Goal: Task Accomplishment & Management: Manage account settings

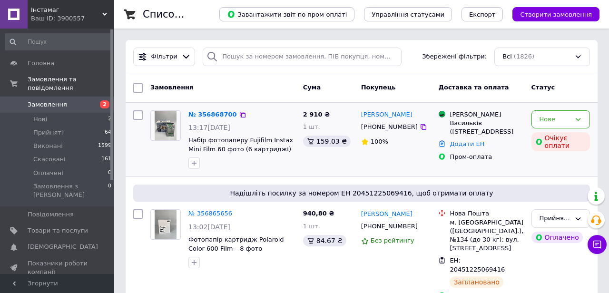
click at [206, 120] on div "№ 356868700 13:17[DATE] Набір фотопаперу Fujifilm Instax Mini Film 60 фото (6 к…" at bounding box center [242, 140] width 115 height 67
click at [208, 114] on link "№ 356868700" at bounding box center [213, 114] width 49 height 7
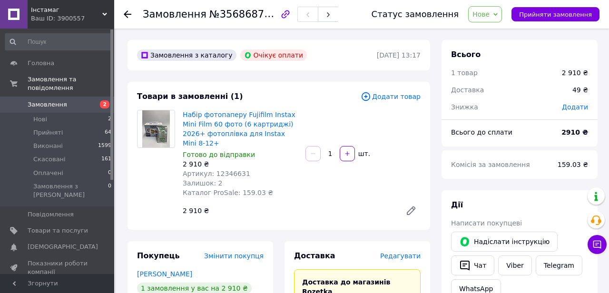
click at [129, 14] on use at bounding box center [128, 14] width 8 height 8
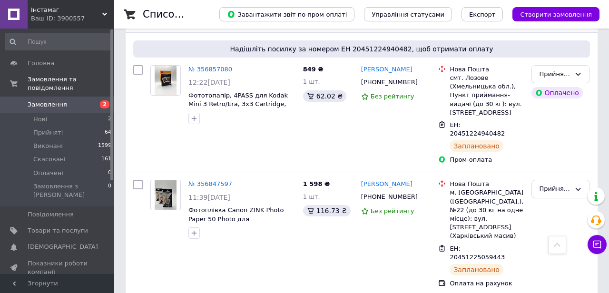
scroll to position [264, 0]
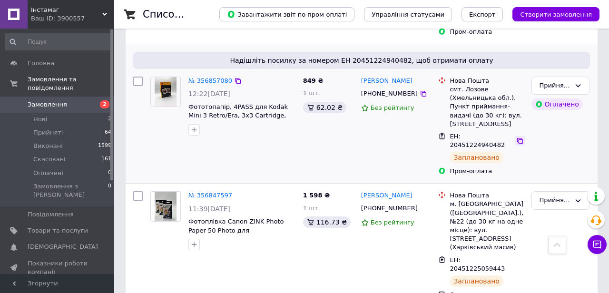
click at [519, 137] on icon at bounding box center [521, 141] width 8 height 8
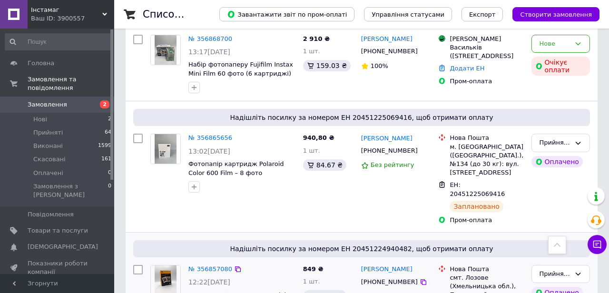
scroll to position [0, 0]
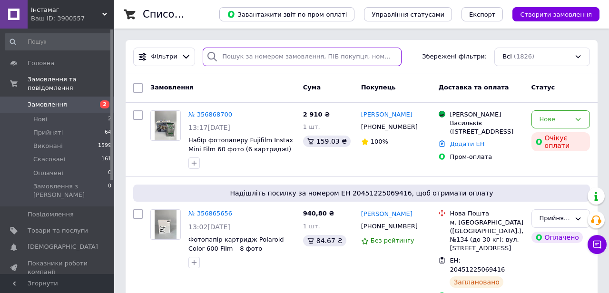
click at [224, 55] on input "search" at bounding box center [302, 57] width 199 height 19
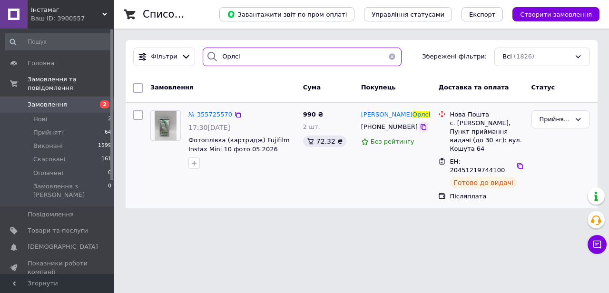
type input "Орлсі"
click at [420, 128] on icon at bounding box center [424, 127] width 8 height 8
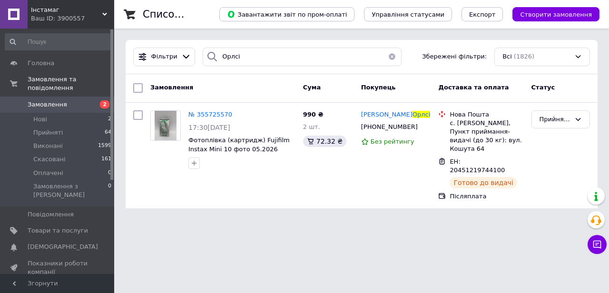
click at [391, 56] on button "button" at bounding box center [392, 57] width 19 height 19
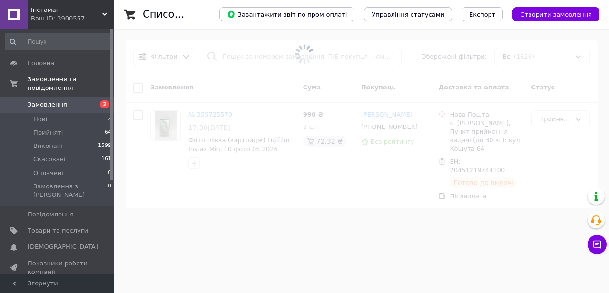
click at [179, 60] on span at bounding box center [304, 54] width 609 height 109
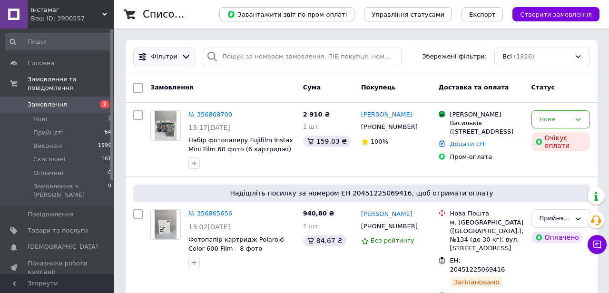
click at [184, 59] on icon at bounding box center [186, 57] width 10 height 10
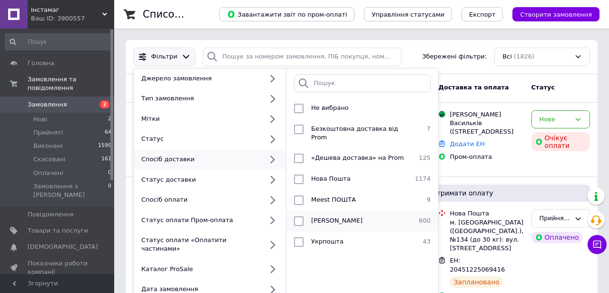
click at [328, 218] on li "Магазини Rozetka 600" at bounding box center [363, 221] width 152 height 21
checkbox input "true"
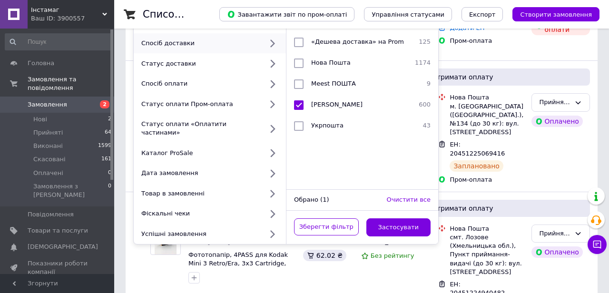
scroll to position [170, 0]
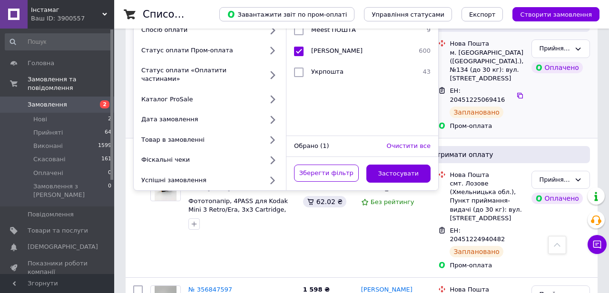
click at [401, 165] on button "Застосувати" at bounding box center [399, 174] width 65 height 19
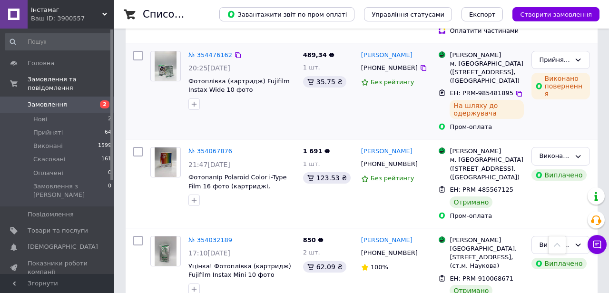
scroll to position [1086, 0]
click at [214, 58] on link "№ 354476162" at bounding box center [211, 54] width 44 height 7
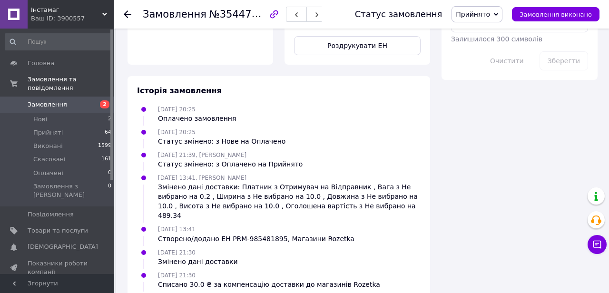
scroll to position [636, 0]
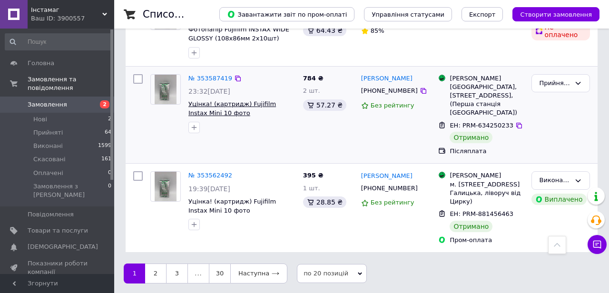
scroll to position [1647, 0]
click at [157, 277] on link "2" at bounding box center [155, 274] width 21 height 20
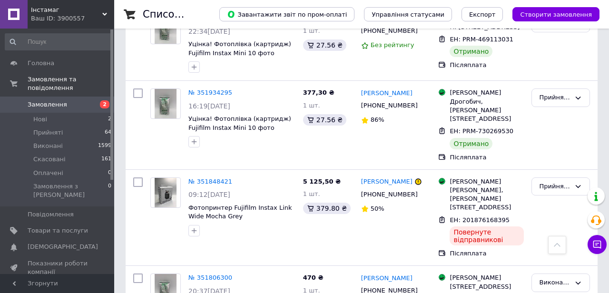
scroll to position [1587, 0]
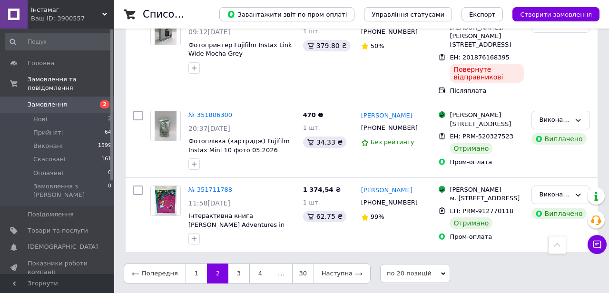
click at [196, 278] on link "1" at bounding box center [196, 274] width 21 height 20
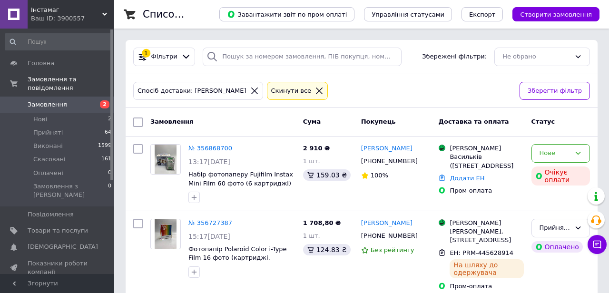
click at [260, 87] on div "Спосіб доставки: [PERSON_NAME]" at bounding box center [198, 91] width 130 height 19
click at [316, 93] on icon at bounding box center [319, 91] width 7 height 7
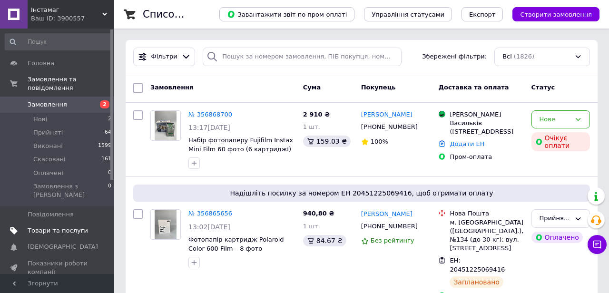
click at [55, 227] on span "Товари та послуги" at bounding box center [58, 231] width 60 height 9
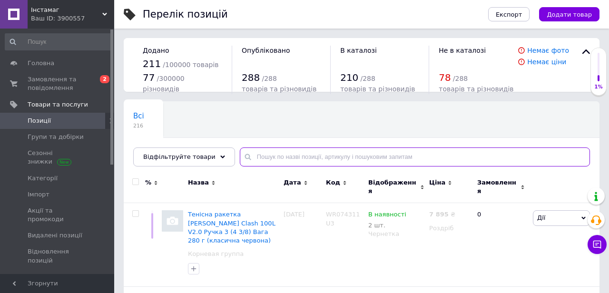
click at [284, 150] on input "text" at bounding box center [415, 157] width 350 height 19
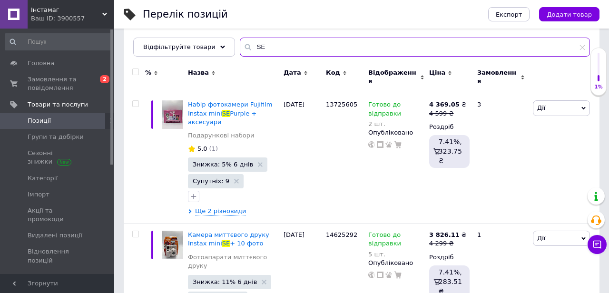
scroll to position [114, 0]
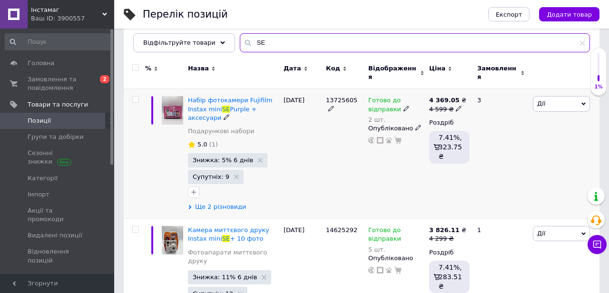
type input "SE"
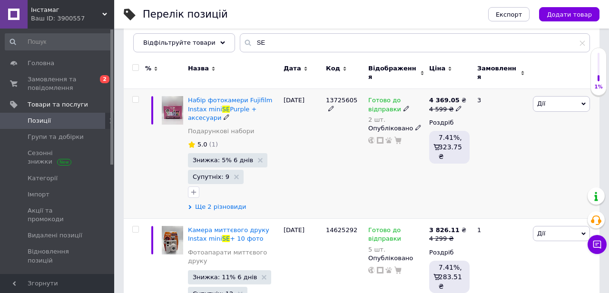
click at [226, 203] on span "Ще 2 різновиди" at bounding box center [220, 207] width 51 height 9
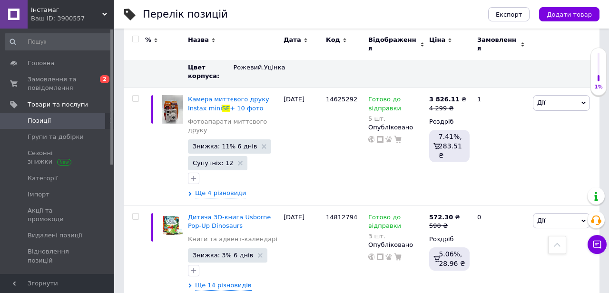
scroll to position [381, 0]
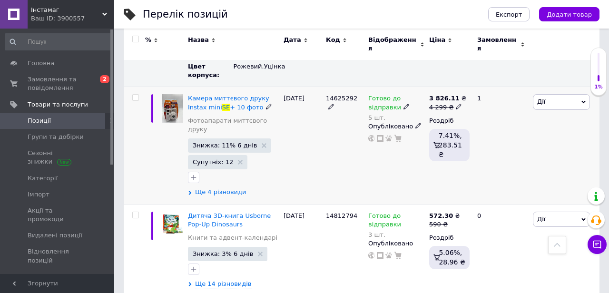
click at [223, 188] on span "Ще 4 різновиди" at bounding box center [220, 192] width 51 height 9
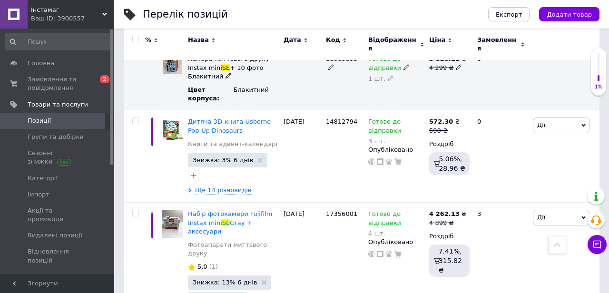
scroll to position [727, 0]
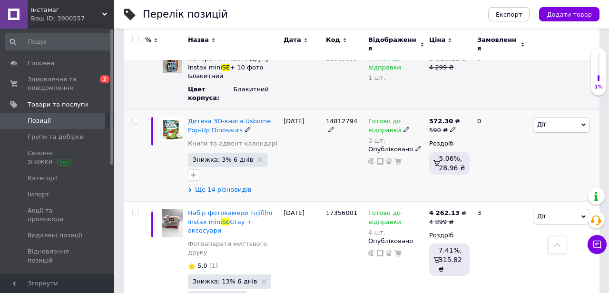
click at [229, 186] on span "Ще 14 різновидів" at bounding box center [223, 190] width 57 height 9
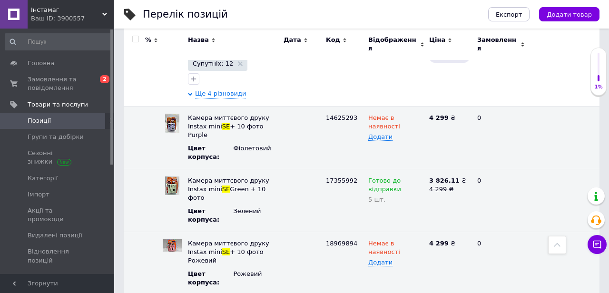
scroll to position [0, 0]
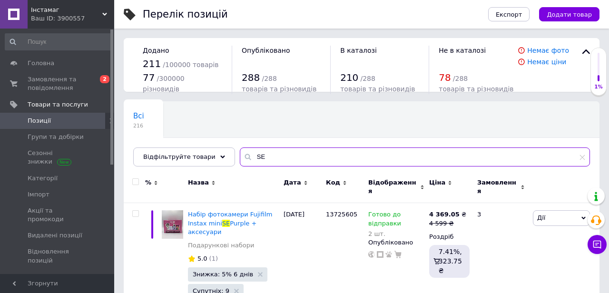
drag, startPoint x: 266, startPoint y: 155, endPoint x: 239, endPoint y: 154, distance: 26.7
click at [240, 154] on div "SE" at bounding box center [415, 157] width 350 height 19
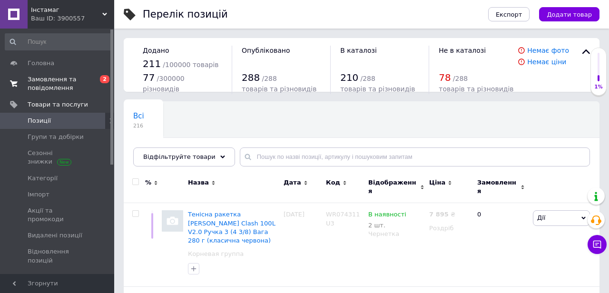
click at [98, 86] on span "0 2" at bounding box center [101, 83] width 26 height 17
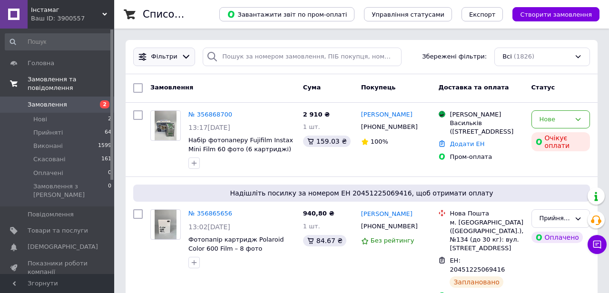
click at [186, 49] on div "Фільтри" at bounding box center [164, 57] width 62 height 19
click at [187, 50] on div "Фільтри" at bounding box center [164, 57] width 62 height 19
click at [184, 55] on icon at bounding box center [186, 57] width 10 height 10
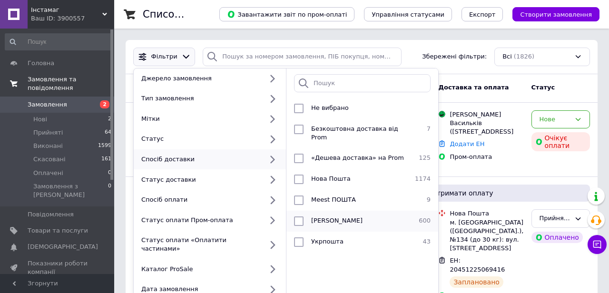
click at [315, 217] on span "[PERSON_NAME]" at bounding box center [336, 220] width 51 height 7
checkbox input "true"
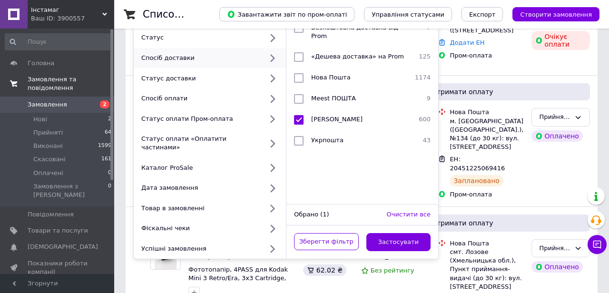
scroll to position [108, 0]
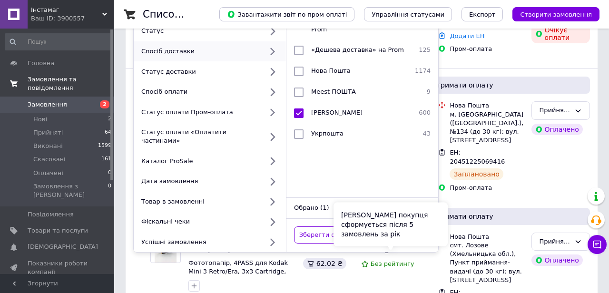
click at [393, 227] on div "[PERSON_NAME] покупця сформується після 5 замовлень за рік" at bounding box center [391, 225] width 114 height 44
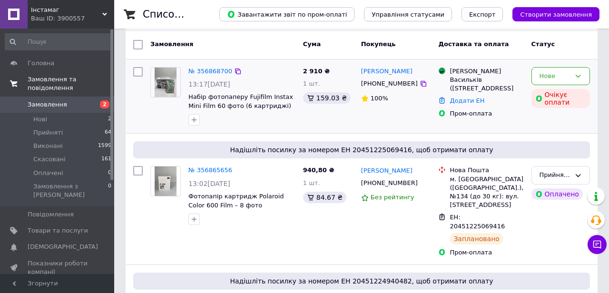
scroll to position [20, 0]
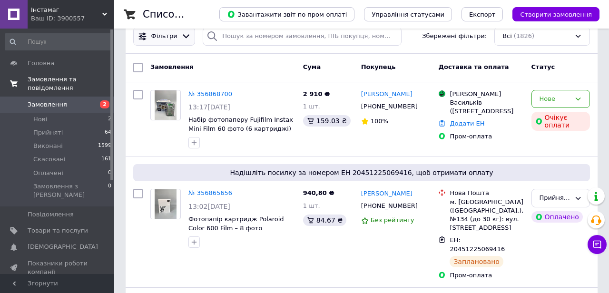
click at [181, 34] on icon at bounding box center [186, 36] width 10 height 10
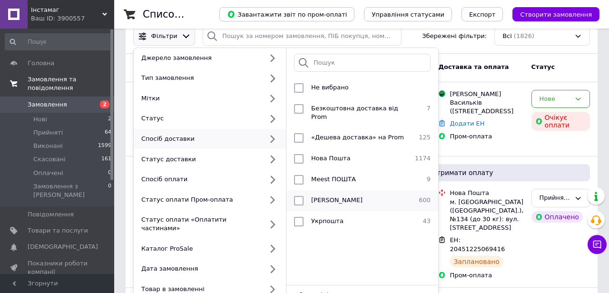
click at [341, 197] on span "[PERSON_NAME]" at bounding box center [336, 200] width 51 height 7
checkbox input "true"
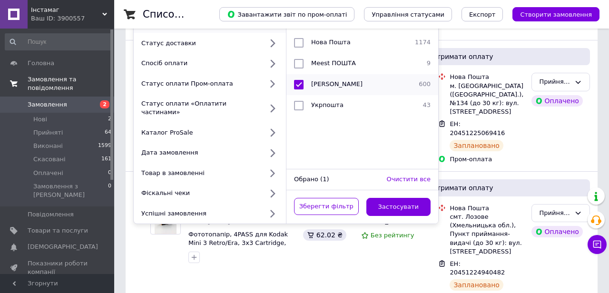
scroll to position [138, 0]
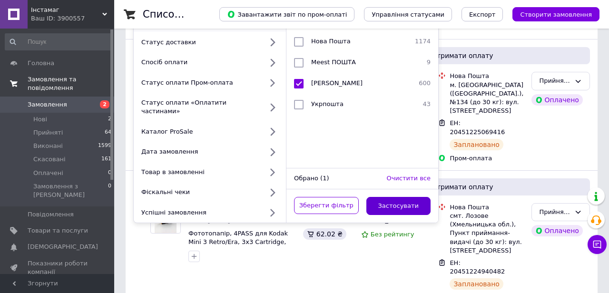
click at [387, 197] on button "Застосувати" at bounding box center [399, 206] width 65 height 19
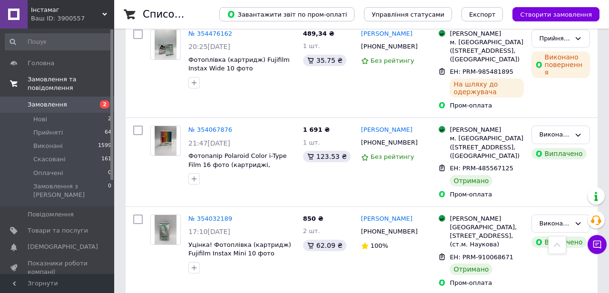
scroll to position [1110, 0]
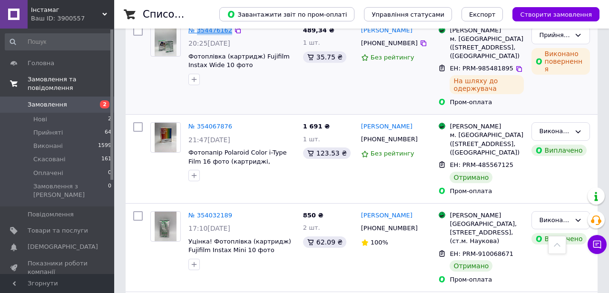
drag, startPoint x: 231, startPoint y: 71, endPoint x: 198, endPoint y: 71, distance: 33.3
click at [198, 36] on div "№ 354476162" at bounding box center [211, 30] width 46 height 11
copy link "354476162"
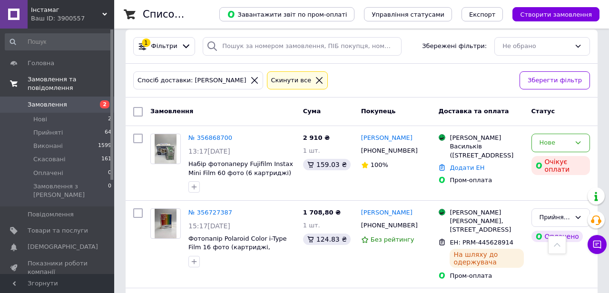
scroll to position [0, 0]
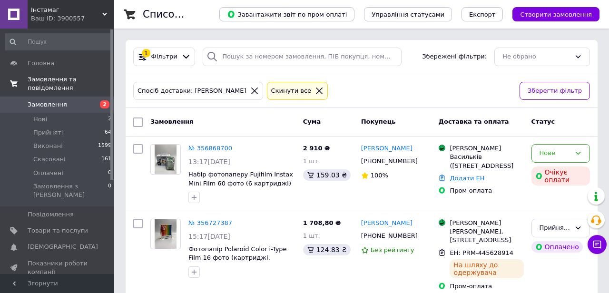
click at [255, 93] on icon at bounding box center [254, 91] width 7 height 7
